Goal: Information Seeking & Learning: Understand process/instructions

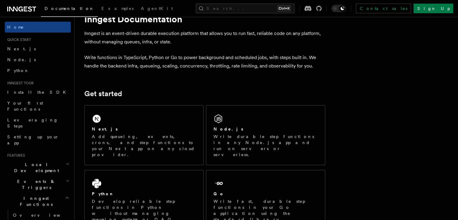
scroll to position [48, 0]
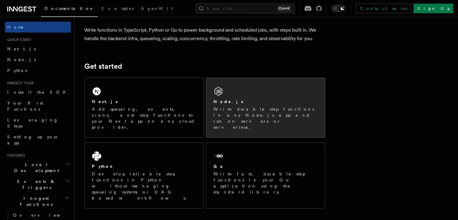
click at [241, 94] on div "Node.js Write durable step functions in any Node.js app and run on servers or s…" at bounding box center [265, 107] width 119 height 59
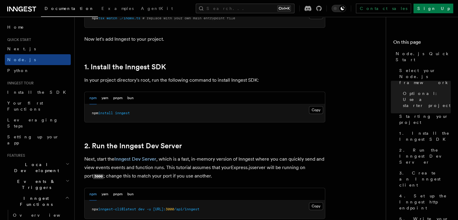
scroll to position [372, 0]
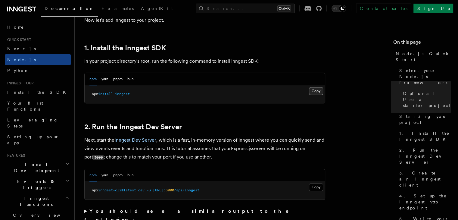
click at [321, 90] on button "Copy Copied" at bounding box center [316, 91] width 14 height 8
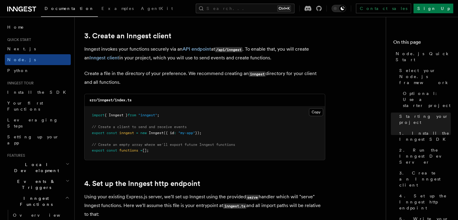
scroll to position [746, 0]
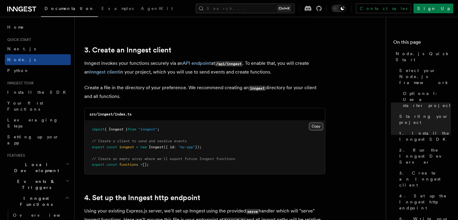
click at [313, 127] on button "Copy Copied" at bounding box center [316, 126] width 14 height 8
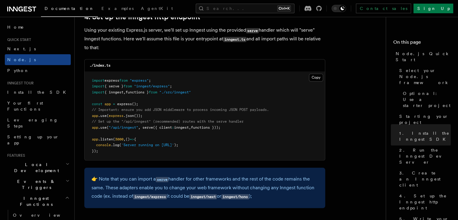
scroll to position [917, 0]
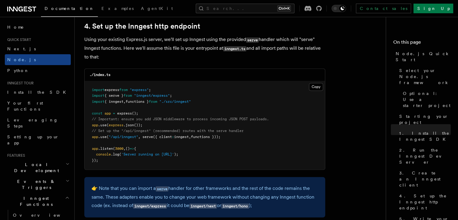
drag, startPoint x: 87, startPoint y: 138, endPoint x: 234, endPoint y: 134, distance: 147.0
click at [233, 135] on pre "import express from "express" ; import { serve } from "inngest/express" ; impor…" at bounding box center [205, 125] width 240 height 89
copy span "app .use ( "/api/inngest" , serve ({ client : inngest , functions }));"
drag, startPoint x: 180, startPoint y: 95, endPoint x: 86, endPoint y: 97, distance: 94.0
click at [86, 97] on pre "import express from "express" ; import { serve } from "inngest/express" ; impor…" at bounding box center [205, 125] width 240 height 89
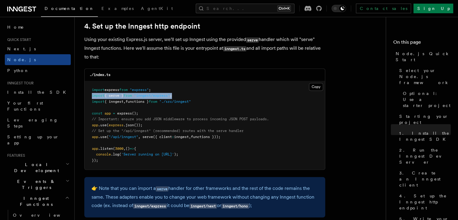
copy span "import { serve } from "inngest/express" ;"
